Goal: Task Accomplishment & Management: Complete application form

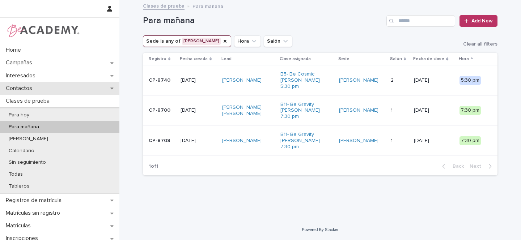
click at [110, 89] on icon at bounding box center [111, 89] width 3 height 2
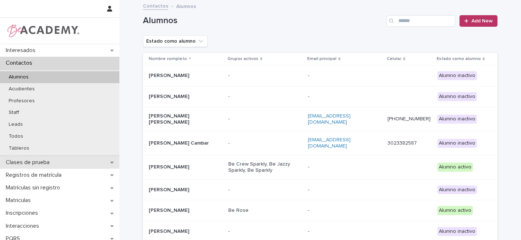
scroll to position [119, 0]
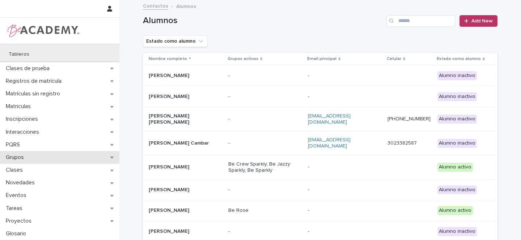
click at [111, 157] on icon at bounding box center [111, 158] width 3 height 2
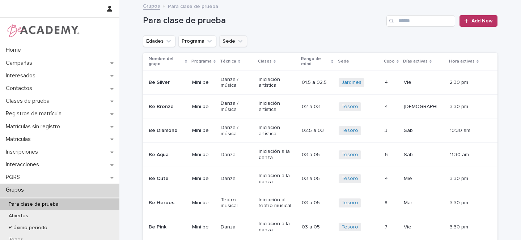
click at [237, 40] on icon "Sede" at bounding box center [240, 41] width 7 height 7
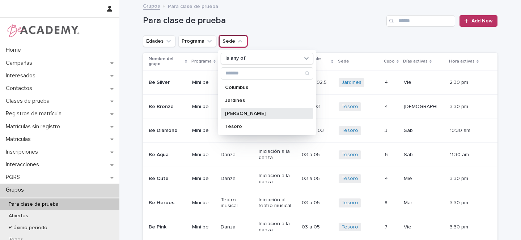
click at [226, 114] on p "[PERSON_NAME]" at bounding box center [263, 113] width 77 height 5
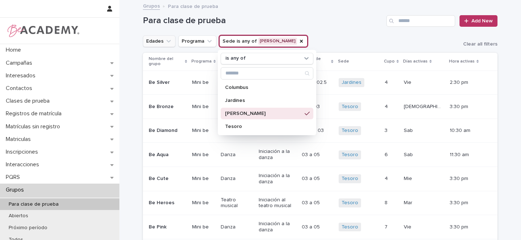
click at [167, 42] on icon "Edades" at bounding box center [169, 41] width 4 height 3
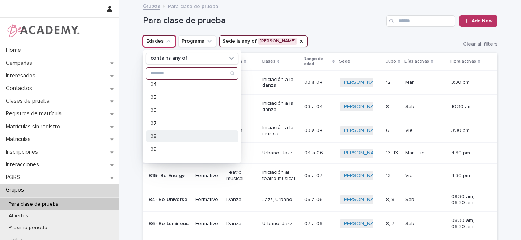
scroll to position [69, 0]
click at [159, 135] on p "08" at bounding box center [188, 135] width 77 height 5
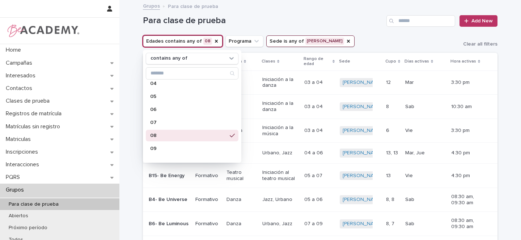
click at [341, 29] on div "Para clase de prueba Add New" at bounding box center [320, 18] width 355 height 35
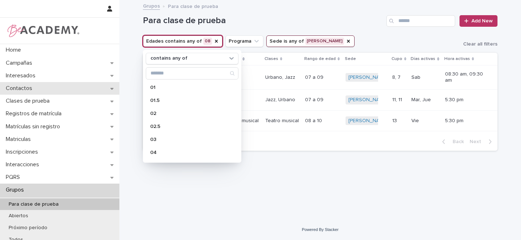
click at [108, 89] on div "Contactos" at bounding box center [59, 88] width 119 height 13
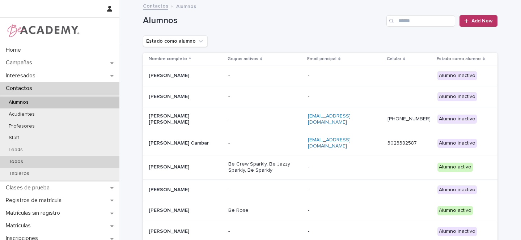
click at [17, 161] on p "Todos" at bounding box center [16, 162] width 26 height 6
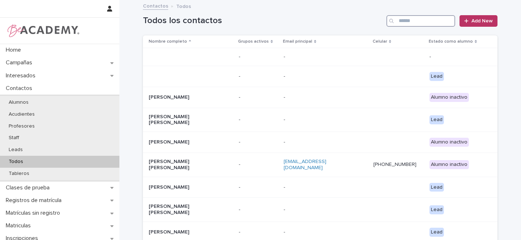
click at [419, 22] on input "Search" at bounding box center [421, 21] width 69 height 12
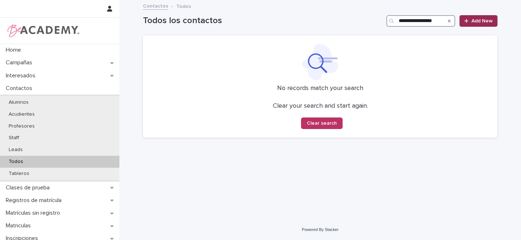
type input "**********"
click at [484, 24] on link "Add New" at bounding box center [479, 21] width 38 height 12
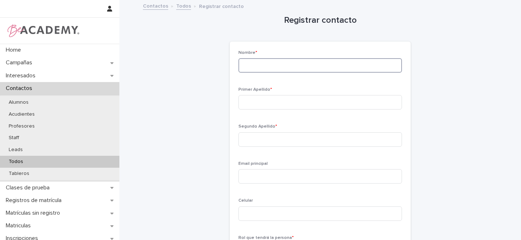
click at [261, 66] on input at bounding box center [321, 65] width 164 height 14
type input "*******"
type input "**********"
click at [249, 147] on div "Segundo Apellido *" at bounding box center [321, 138] width 164 height 28
click at [248, 140] on input at bounding box center [321, 139] width 164 height 14
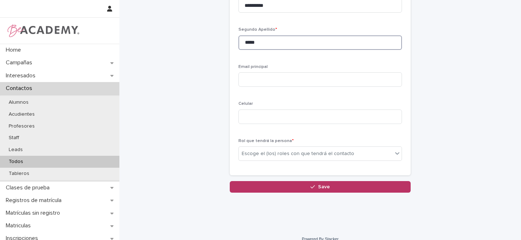
scroll to position [106, 0]
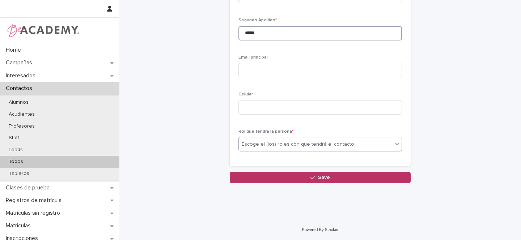
type input "*****"
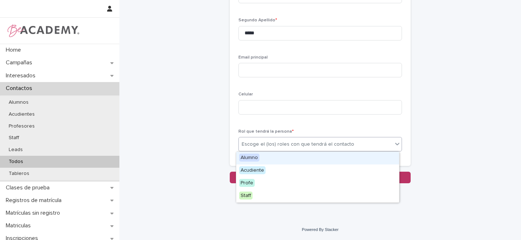
click at [253, 143] on div "Escoge el (los) roles con que tendrá el contacto" at bounding box center [298, 145] width 113 height 8
click at [247, 157] on span "Alumno" at bounding box center [249, 158] width 20 height 8
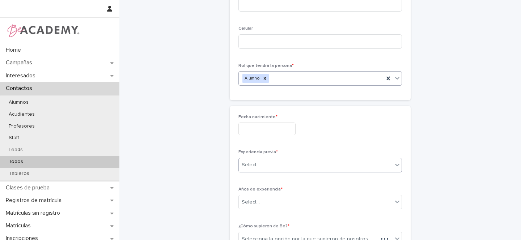
scroll to position [187, 0]
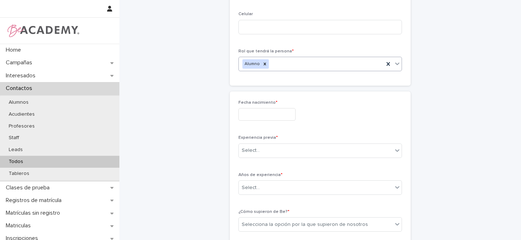
click at [248, 113] on input "text" at bounding box center [267, 114] width 57 height 13
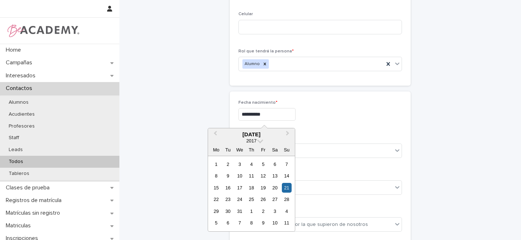
type input "**********"
click at [330, 108] on div "**********" at bounding box center [321, 113] width 164 height 26
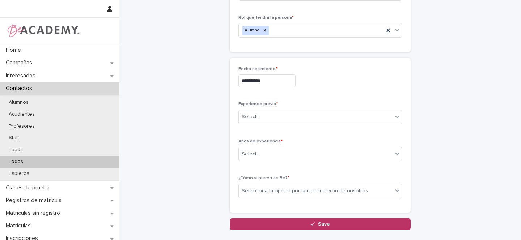
scroll to position [227, 0]
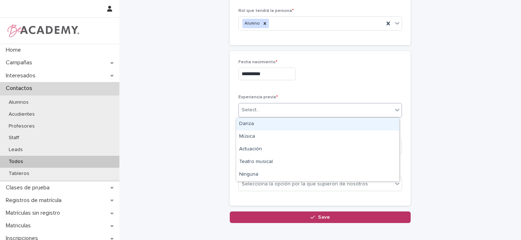
click at [256, 112] on div "Select..." at bounding box center [251, 110] width 18 height 8
click at [246, 125] on div "Danza" at bounding box center [317, 124] width 163 height 13
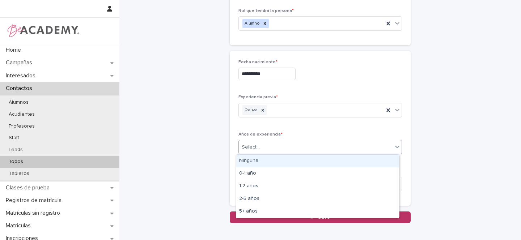
click at [248, 147] on div "Select..." at bounding box center [251, 148] width 18 height 8
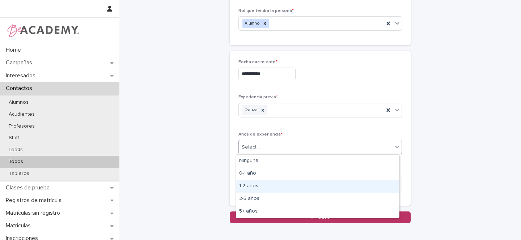
click at [251, 186] on div "1-2 años" at bounding box center [317, 186] width 163 height 13
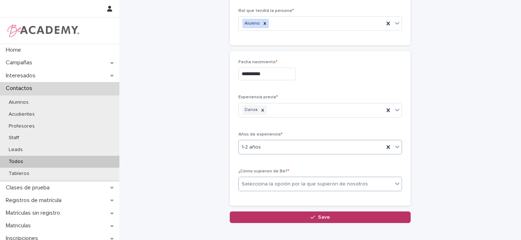
scroll to position [267, 0]
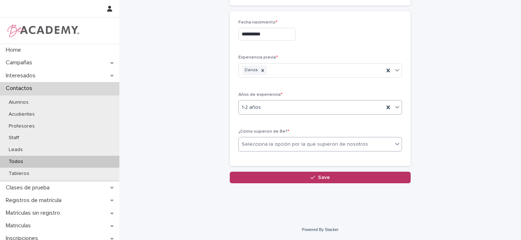
click at [252, 146] on div "Selecciona la opción por la que supieron de nosotros" at bounding box center [305, 145] width 126 height 8
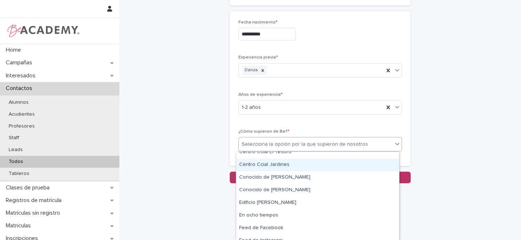
scroll to position [45, 0]
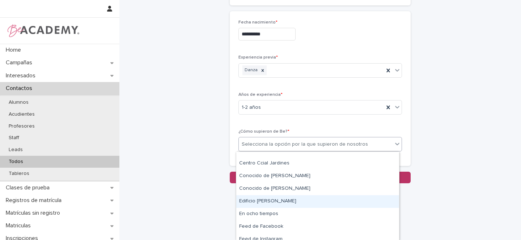
click at [265, 202] on div "Edificio [PERSON_NAME]" at bounding box center [317, 201] width 163 height 13
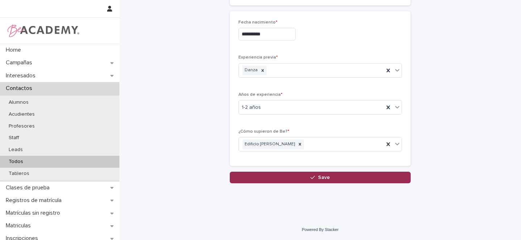
click at [305, 176] on button "Save" at bounding box center [320, 178] width 181 height 12
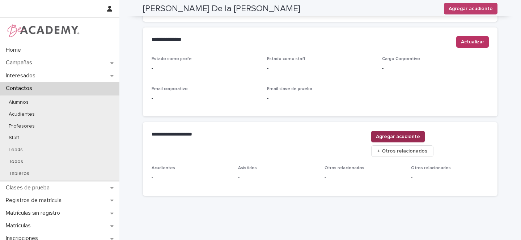
scroll to position [294, 0]
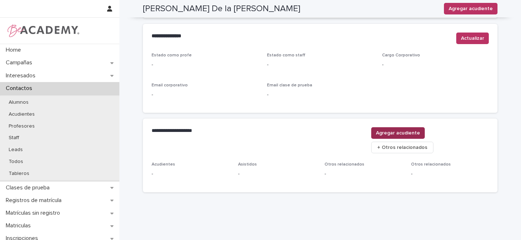
click at [420, 132] on span "Agregar acudiente" at bounding box center [398, 133] width 44 height 7
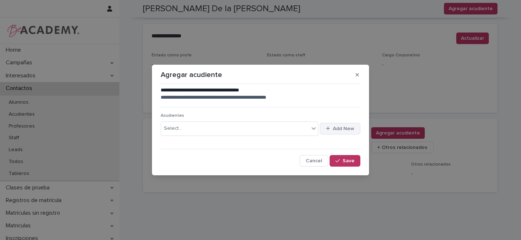
click at [350, 130] on span "Add New" at bounding box center [343, 128] width 21 height 5
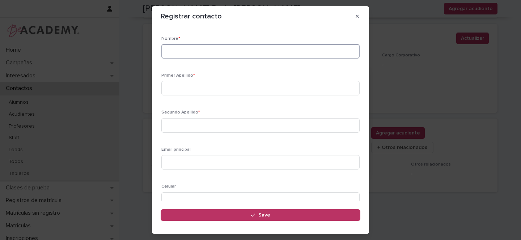
click at [187, 54] on input at bounding box center [260, 51] width 198 height 14
type input "*******"
type input "*****"
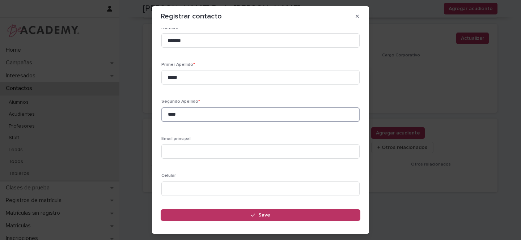
scroll to position [22, 0]
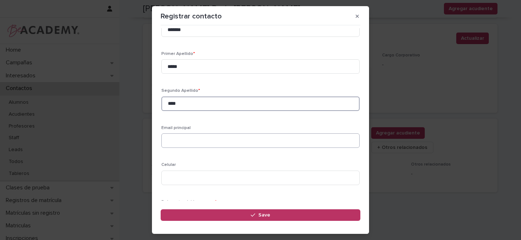
type input "****"
click at [169, 141] on input at bounding box center [260, 141] width 198 height 14
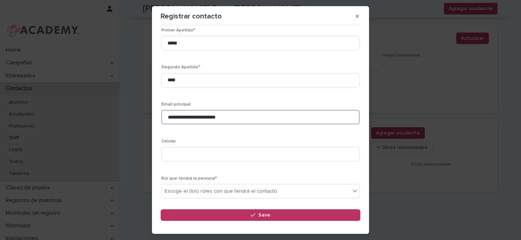
scroll to position [62, 0]
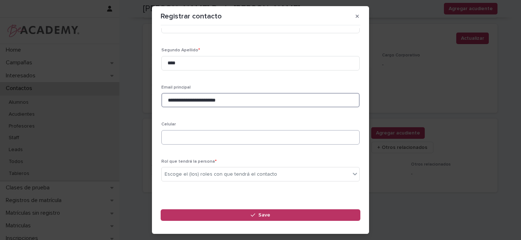
type input "**********"
click at [174, 139] on input at bounding box center [260, 137] width 198 height 14
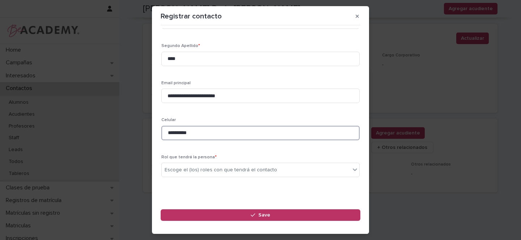
scroll to position [75, 0]
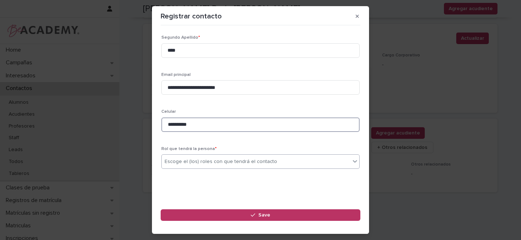
type input "**********"
click at [178, 165] on div "Escoge el (los) roles con que tendrá el contacto" at bounding box center [256, 162] width 189 height 12
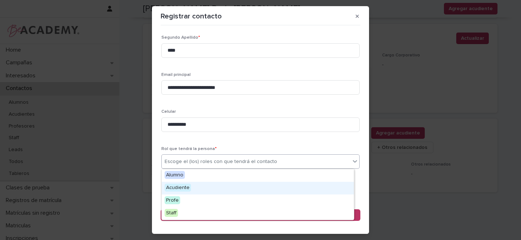
click at [178, 187] on span "Acudiente" at bounding box center [178, 188] width 26 height 8
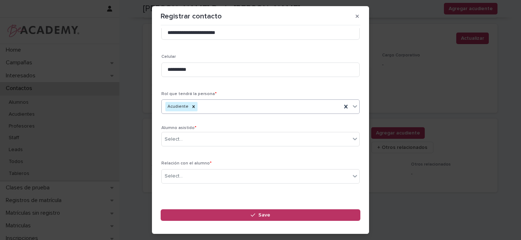
scroll to position [131, 0]
click at [172, 140] on div "Select..." at bounding box center [174, 139] width 18 height 8
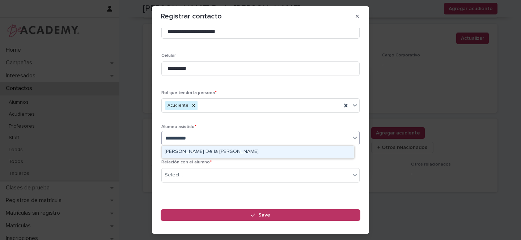
type input "**********"
click at [191, 152] on div "[PERSON_NAME] De la [PERSON_NAME]" at bounding box center [258, 152] width 192 height 13
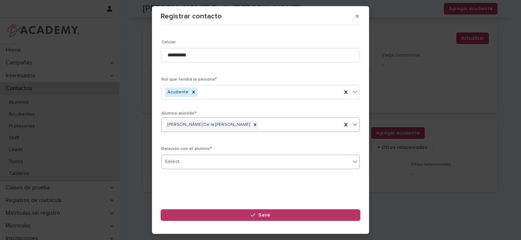
scroll to position [145, 0]
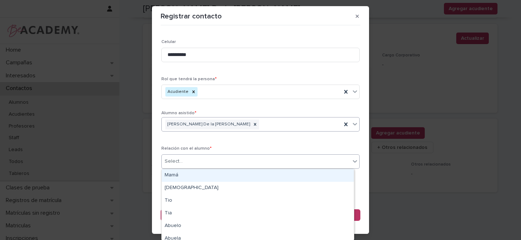
click at [179, 164] on div "Select..." at bounding box center [174, 162] width 18 height 8
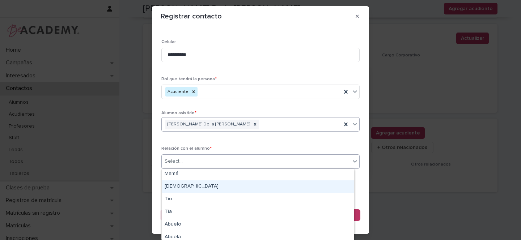
scroll to position [3, 0]
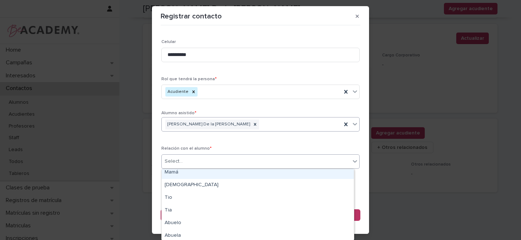
click at [174, 173] on div "Mamá" at bounding box center [258, 173] width 192 height 13
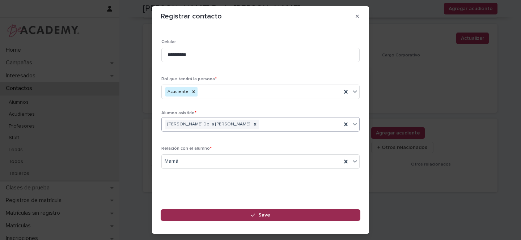
click at [251, 213] on icon "button" at bounding box center [253, 215] width 4 height 5
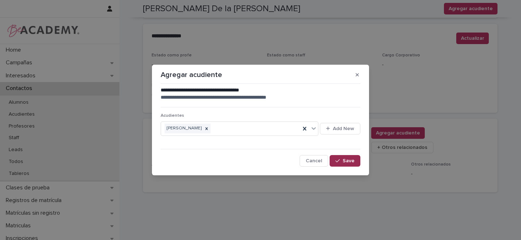
click at [345, 165] on button "Save" at bounding box center [345, 161] width 31 height 12
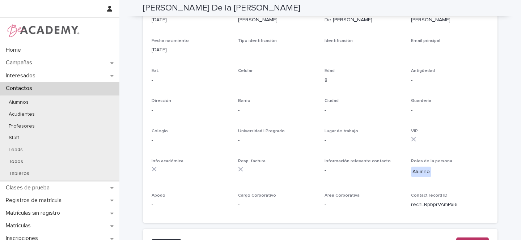
scroll to position [0, 0]
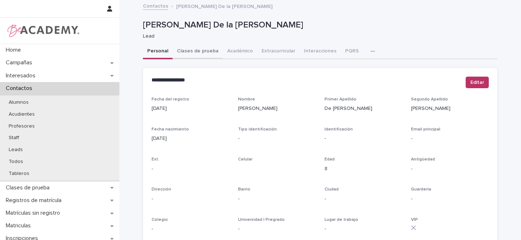
click at [194, 51] on button "Clases de prueba" at bounding box center [198, 51] width 50 height 15
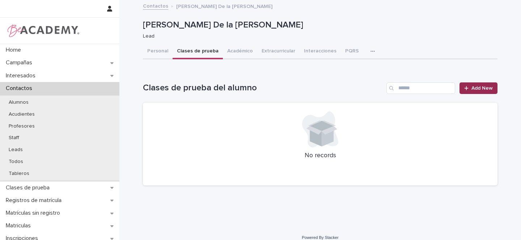
click at [477, 88] on span "Add New" at bounding box center [482, 88] width 21 height 5
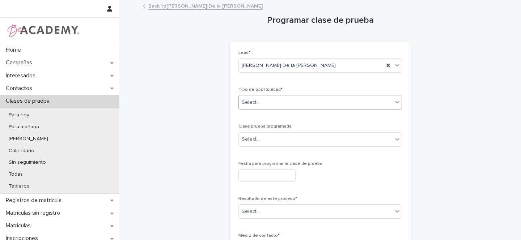
click at [249, 104] on div "Select..." at bounding box center [251, 103] width 18 height 8
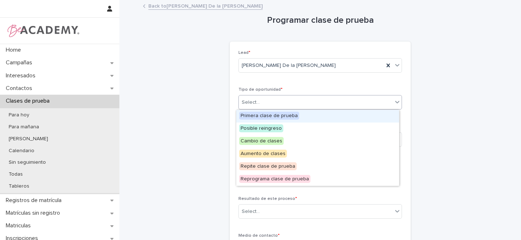
click at [265, 115] on span "Primera clase de prueba" at bounding box center [269, 116] width 60 height 8
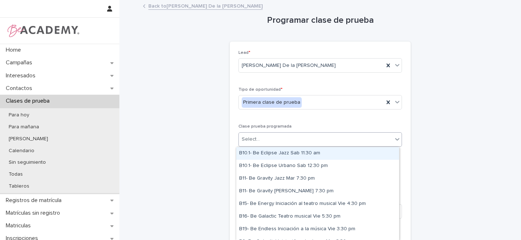
click at [252, 140] on div "Select..." at bounding box center [251, 140] width 18 height 8
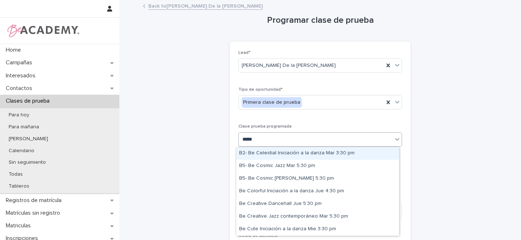
type input "******"
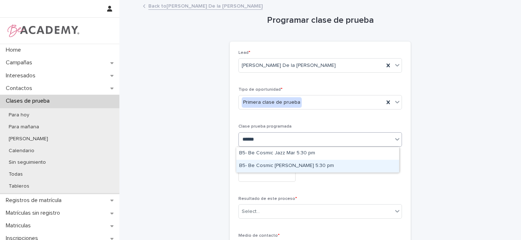
click at [293, 165] on div "B5- Be Cosmic [PERSON_NAME] 5:30 pm" at bounding box center [317, 166] width 163 height 13
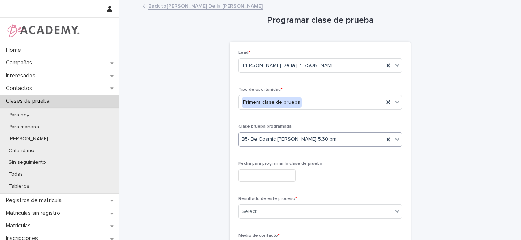
click at [253, 176] on input "text" at bounding box center [267, 175] width 57 height 13
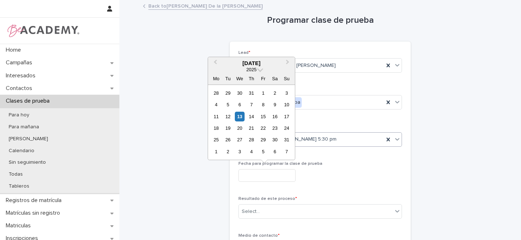
click at [252, 116] on div "14" at bounding box center [252, 117] width 10 height 10
type input "**********"
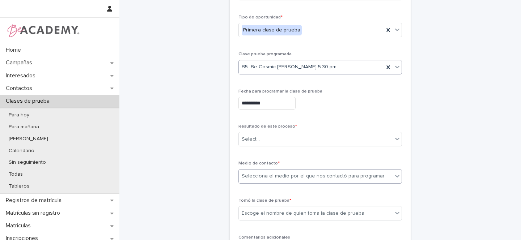
scroll to position [80, 0]
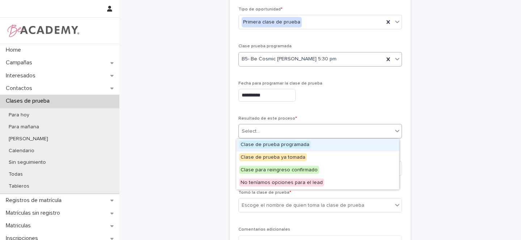
click at [252, 132] on div "Select..." at bounding box center [251, 132] width 18 height 8
click at [249, 146] on span "Clase de prueba programada" at bounding box center [275, 145] width 72 height 8
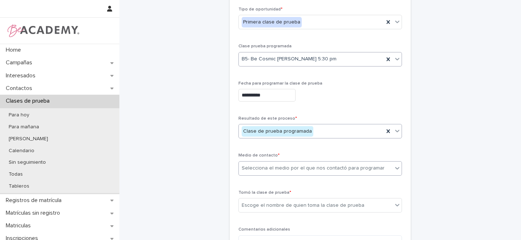
click at [249, 167] on div "Selecciona el medio por el que nos contactó para programar" at bounding box center [313, 169] width 143 height 8
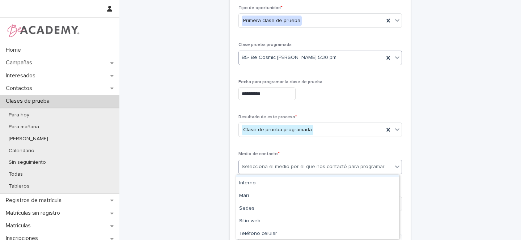
scroll to position [49, 0]
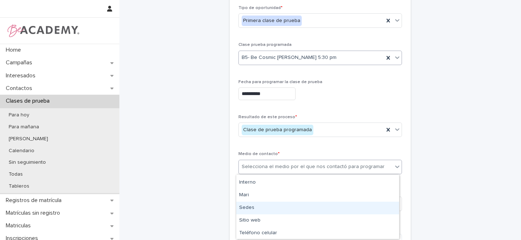
click at [245, 205] on div "Sedes" at bounding box center [317, 208] width 163 height 13
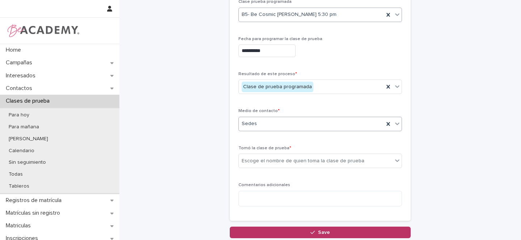
scroll to position [134, 0]
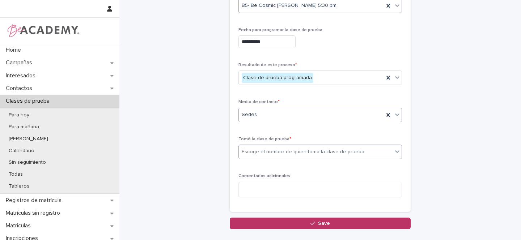
click at [257, 153] on div "Escoge el nombre de quien toma la clase de prueba" at bounding box center [303, 152] width 123 height 8
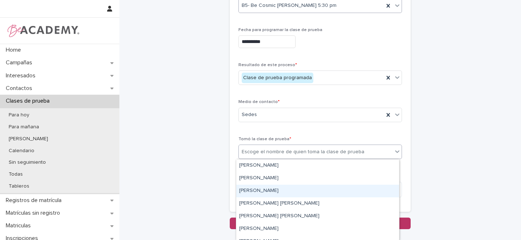
click at [249, 191] on div "[PERSON_NAME]" at bounding box center [317, 191] width 163 height 13
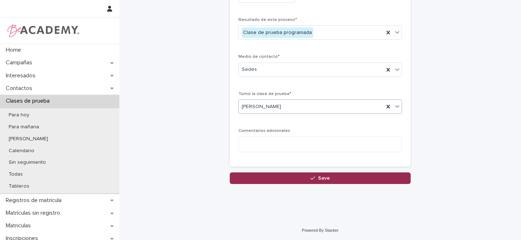
scroll to position [180, 0]
click at [321, 177] on span "Save" at bounding box center [324, 178] width 12 height 5
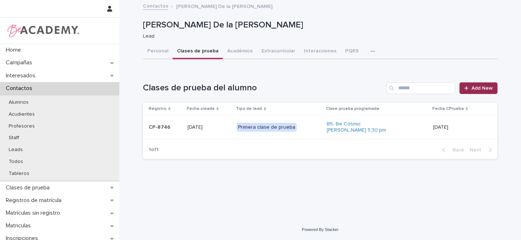
click at [494, 88] on link "Add New" at bounding box center [479, 89] width 38 height 12
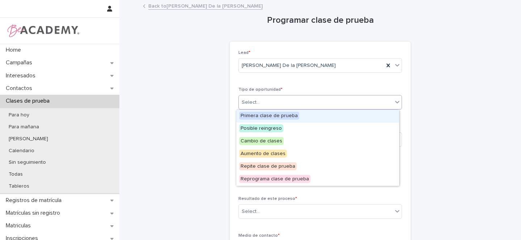
click at [257, 103] on div "Select..." at bounding box center [316, 103] width 154 height 12
click at [256, 115] on span "Primera clase de prueba" at bounding box center [269, 116] width 60 height 8
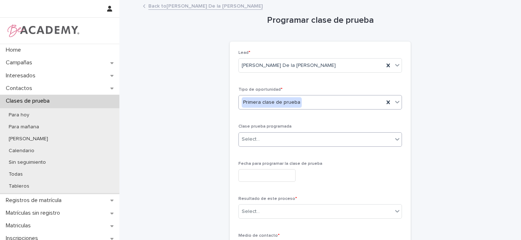
click at [251, 139] on div "Select..." at bounding box center [251, 140] width 18 height 8
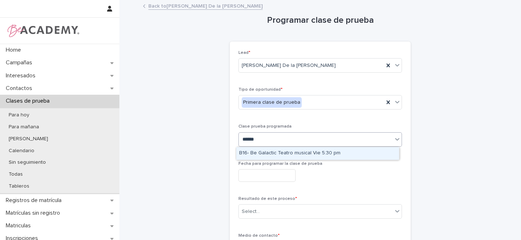
type input "*******"
click at [291, 153] on div "B16- Be Galactic Teatro musical Vie 5:30 pm" at bounding box center [317, 153] width 163 height 13
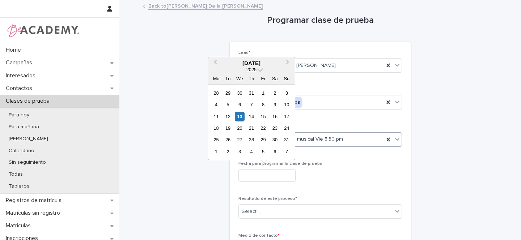
click at [255, 175] on input "text" at bounding box center [267, 175] width 57 height 13
click at [263, 116] on div "15" at bounding box center [263, 117] width 10 height 10
type input "**********"
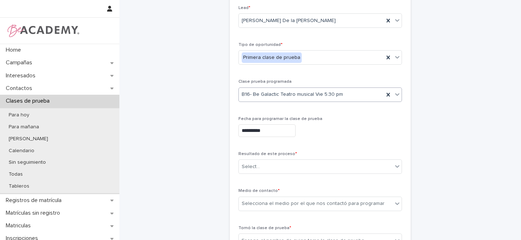
scroll to position [71, 0]
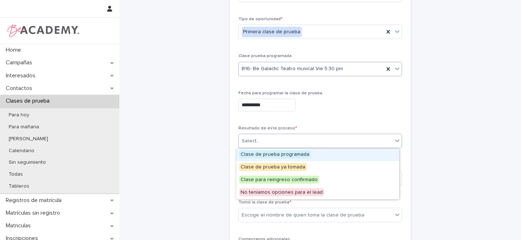
click at [249, 139] on div "Select..." at bounding box center [251, 142] width 18 height 8
click at [269, 154] on span "Clase de prueba programada" at bounding box center [275, 155] width 72 height 8
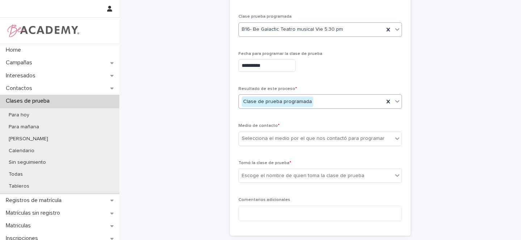
scroll to position [113, 0]
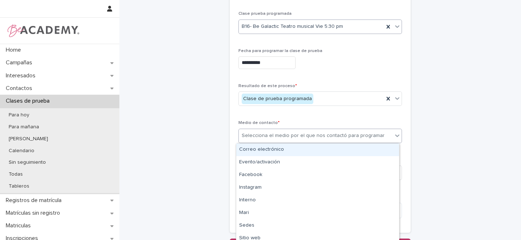
click at [248, 136] on div "Selecciona el medio por el que nos contactó para programar" at bounding box center [313, 136] width 143 height 8
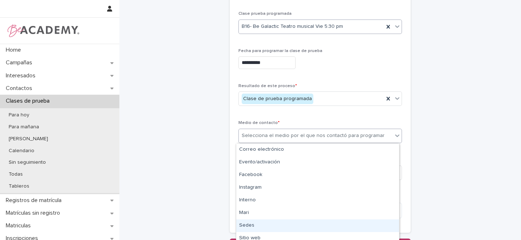
click at [250, 224] on div "Sedes" at bounding box center [317, 226] width 163 height 13
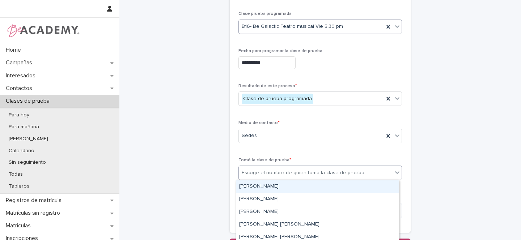
click at [257, 174] on div "Escoge el nombre de quien toma la clase de prueba" at bounding box center [303, 173] width 123 height 8
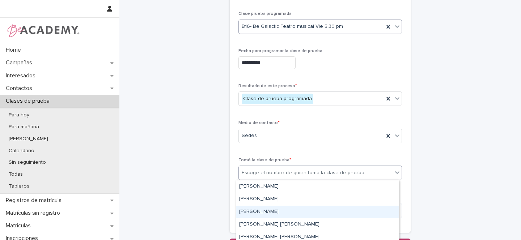
click at [251, 210] on div "[PERSON_NAME]" at bounding box center [317, 212] width 163 height 13
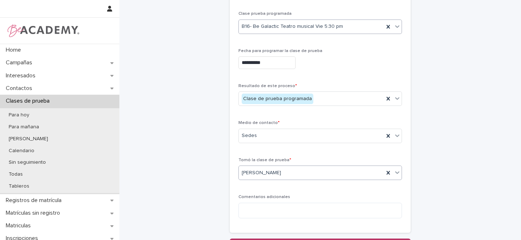
scroll to position [180, 0]
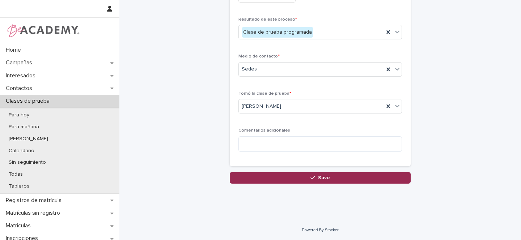
click at [308, 178] on button "Save" at bounding box center [320, 178] width 181 height 12
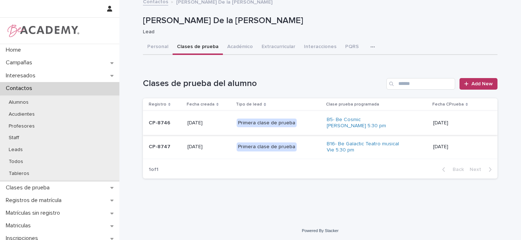
scroll to position [5, 0]
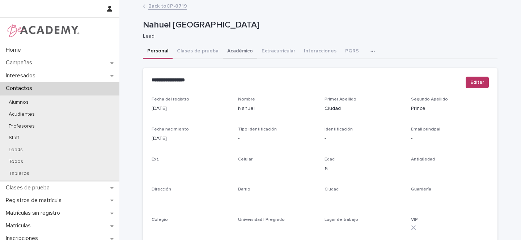
click at [233, 53] on button "Académico" at bounding box center [240, 51] width 34 height 15
